Goal: Obtain resource: Obtain resource

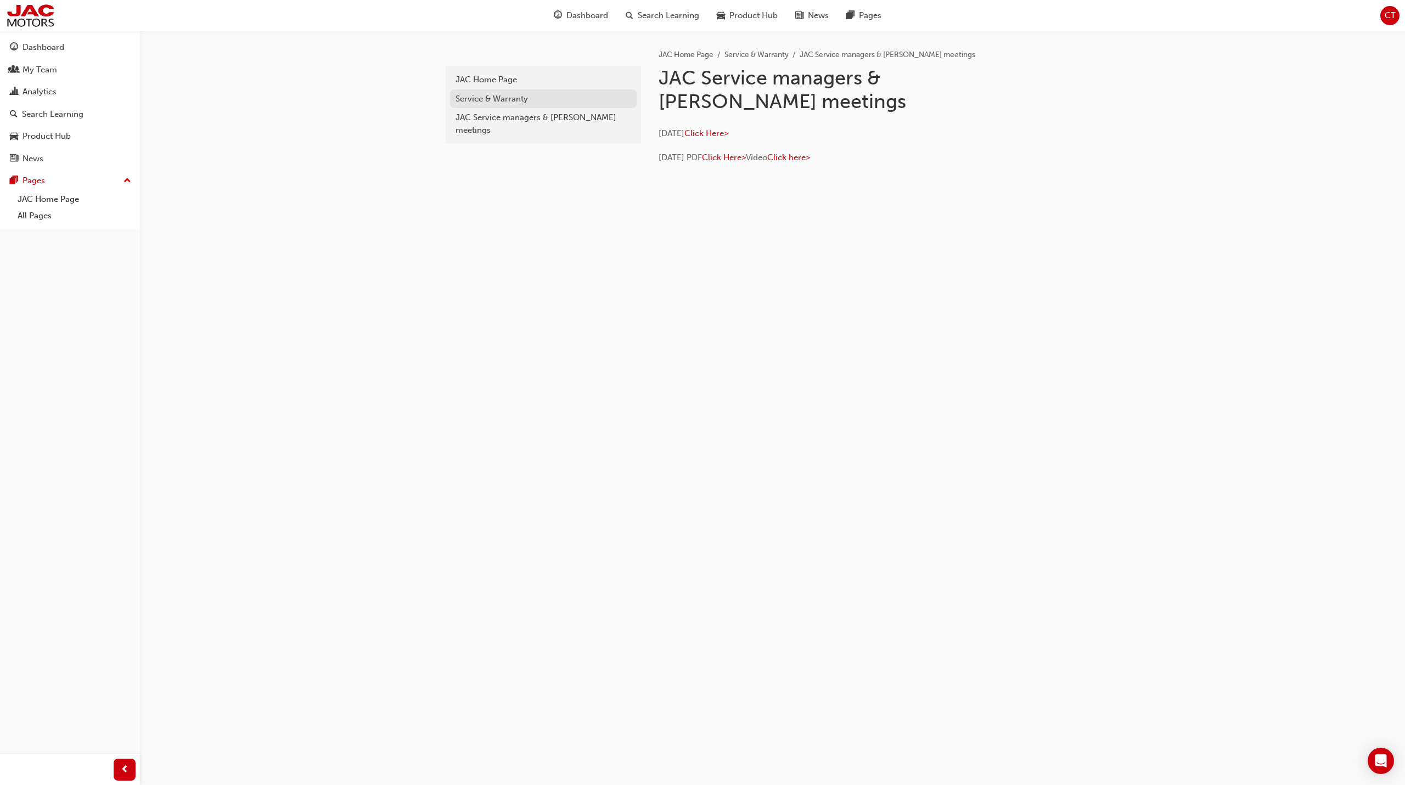
click at [502, 100] on div "Service & Warranty" at bounding box center [543, 99] width 176 height 13
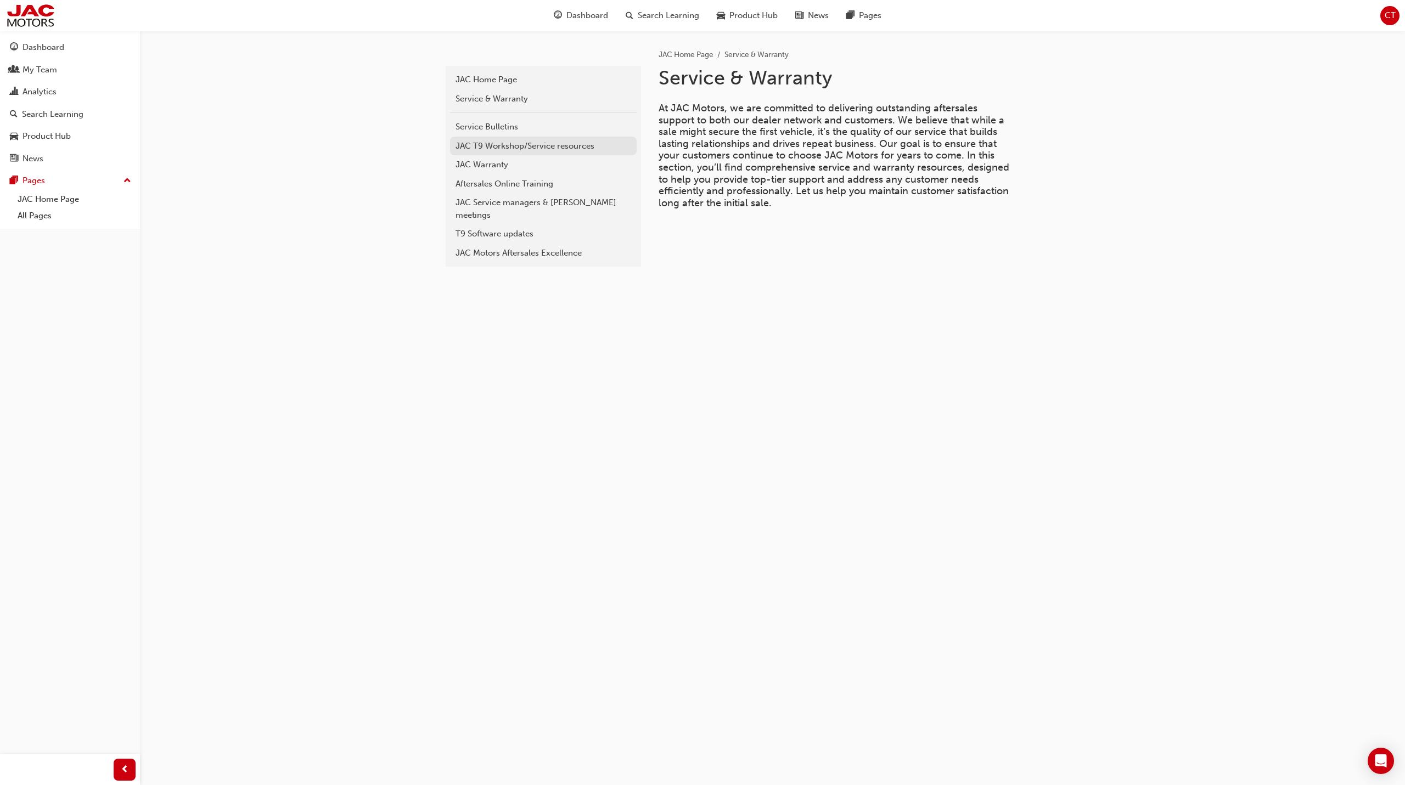
click at [519, 146] on div "JAC T9 Workshop/Service resources" at bounding box center [543, 146] width 176 height 13
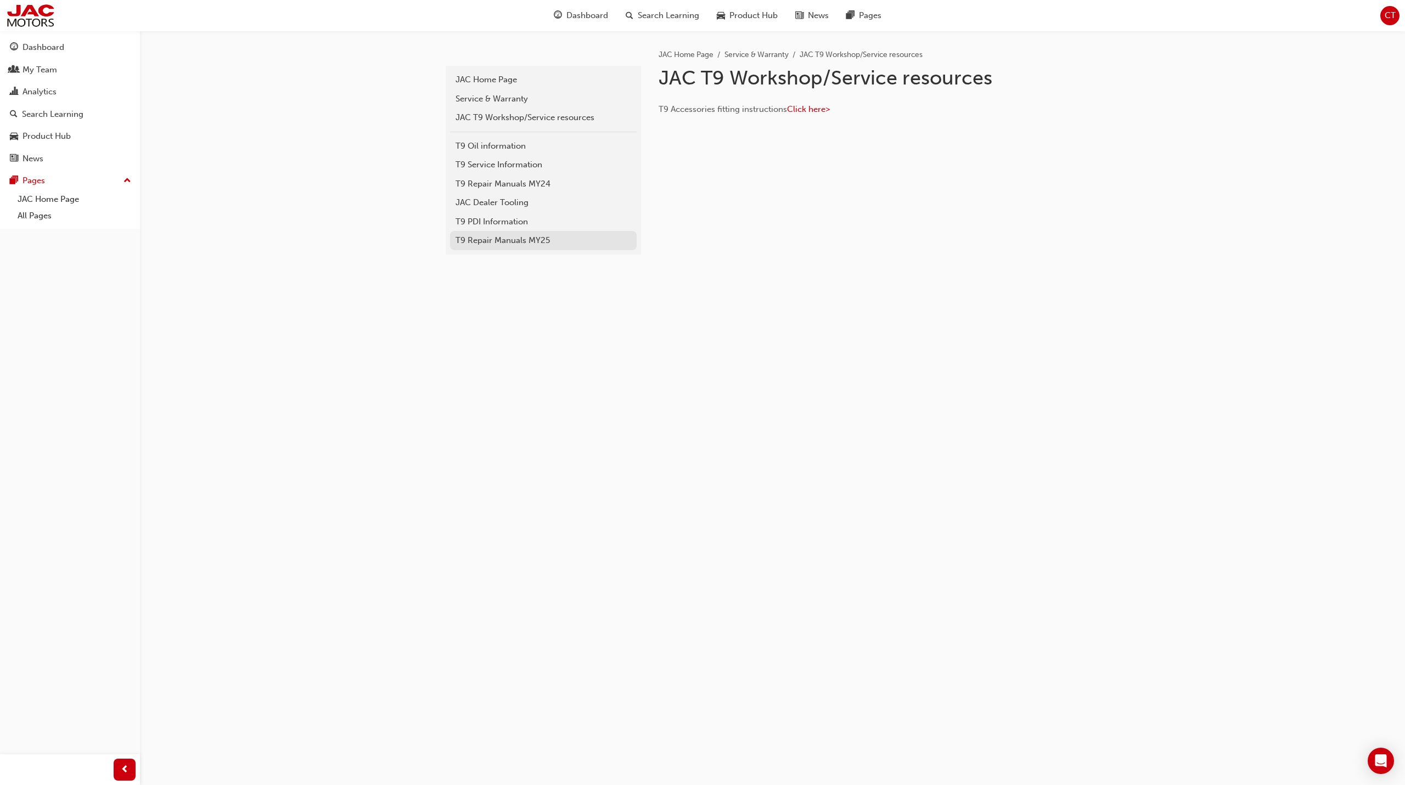
click at [525, 247] on link "T9 Repair Manuals MY25" at bounding box center [543, 240] width 187 height 19
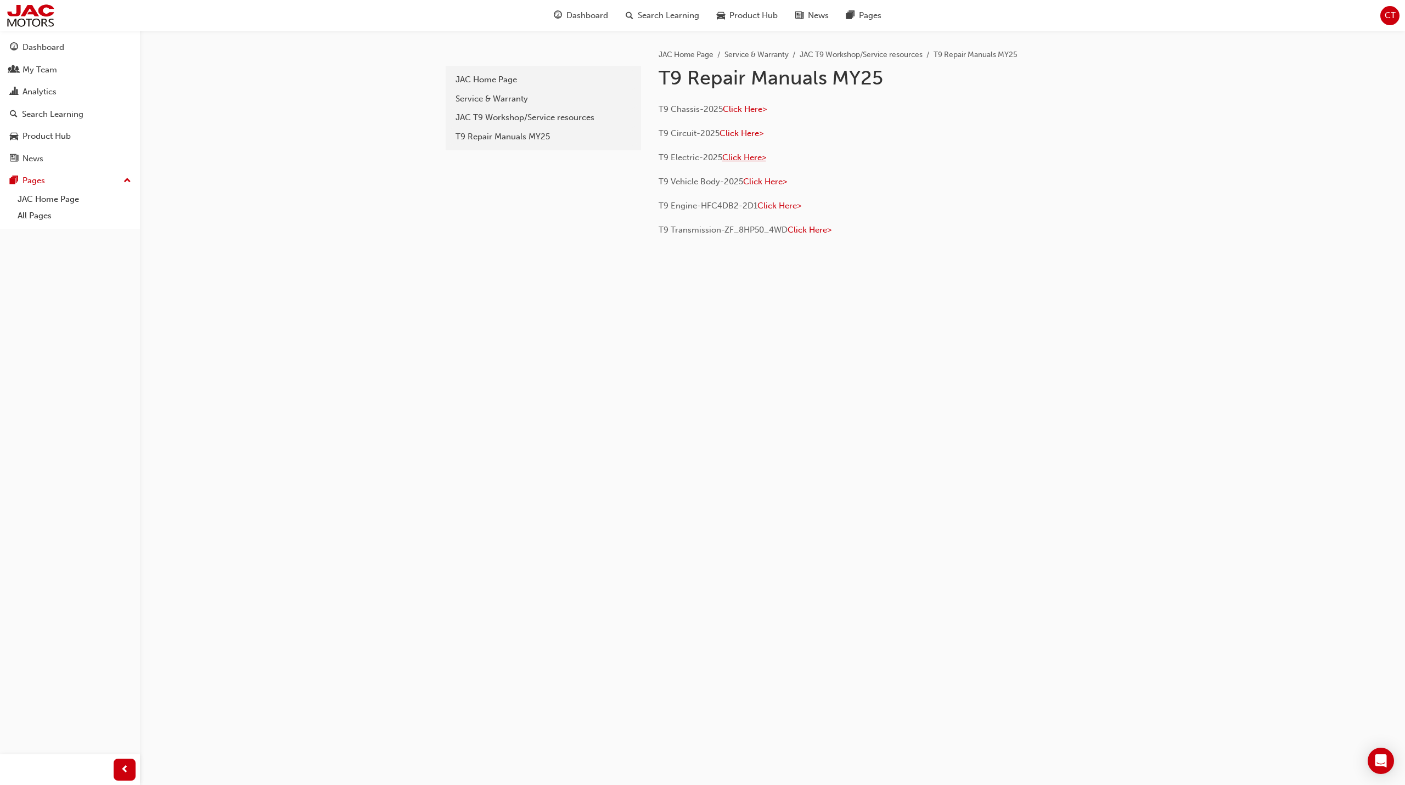
click at [741, 159] on span "Click Here>" at bounding box center [744, 158] width 44 height 10
